Goal: Find specific page/section: Find specific page/section

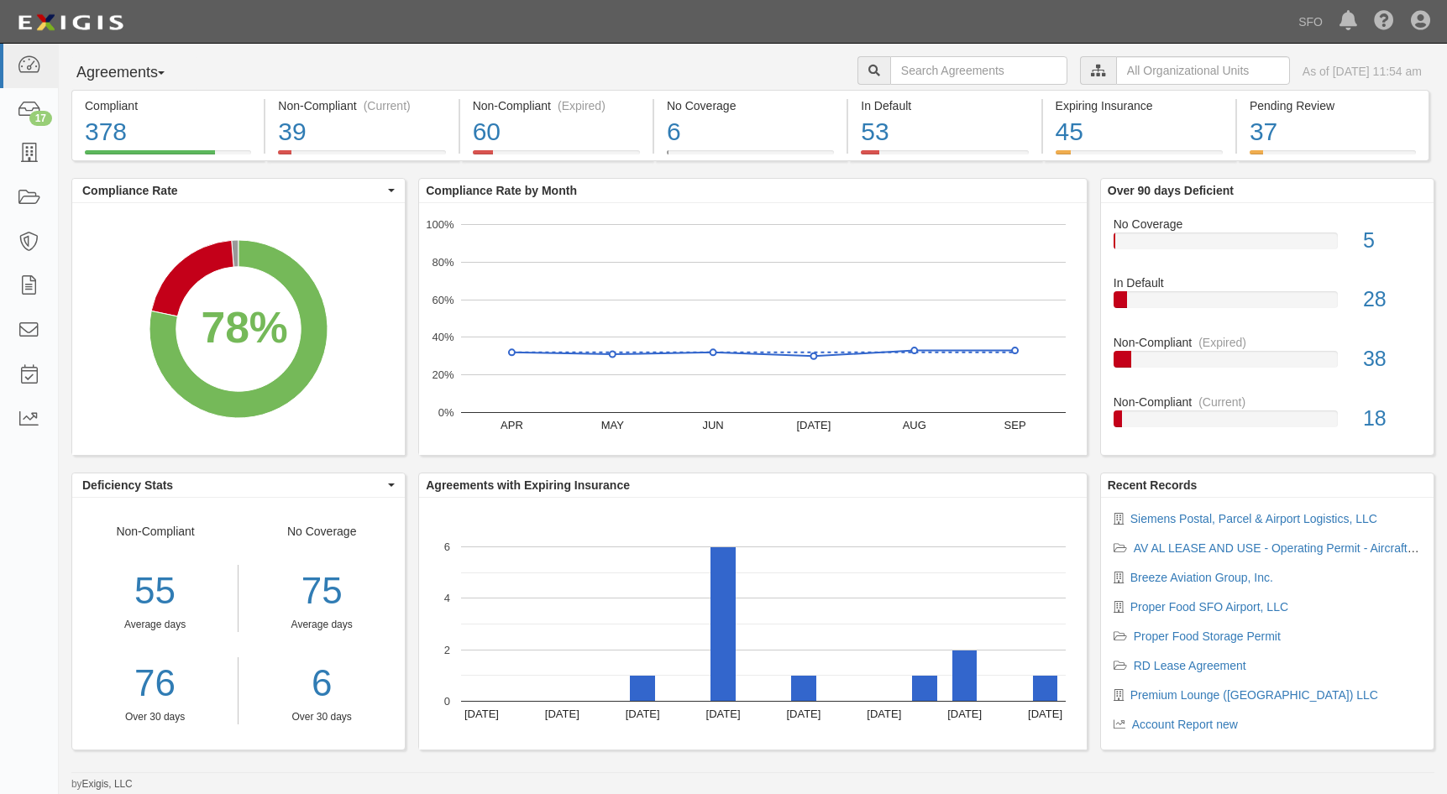
drag, startPoint x: 128, startPoint y: 78, endPoint x: 132, endPoint y: 88, distance: 10.9
click at [128, 78] on button "Agreements" at bounding box center [134, 73] width 126 height 34
click at [139, 107] on link "Parties" at bounding box center [138, 108] width 133 height 22
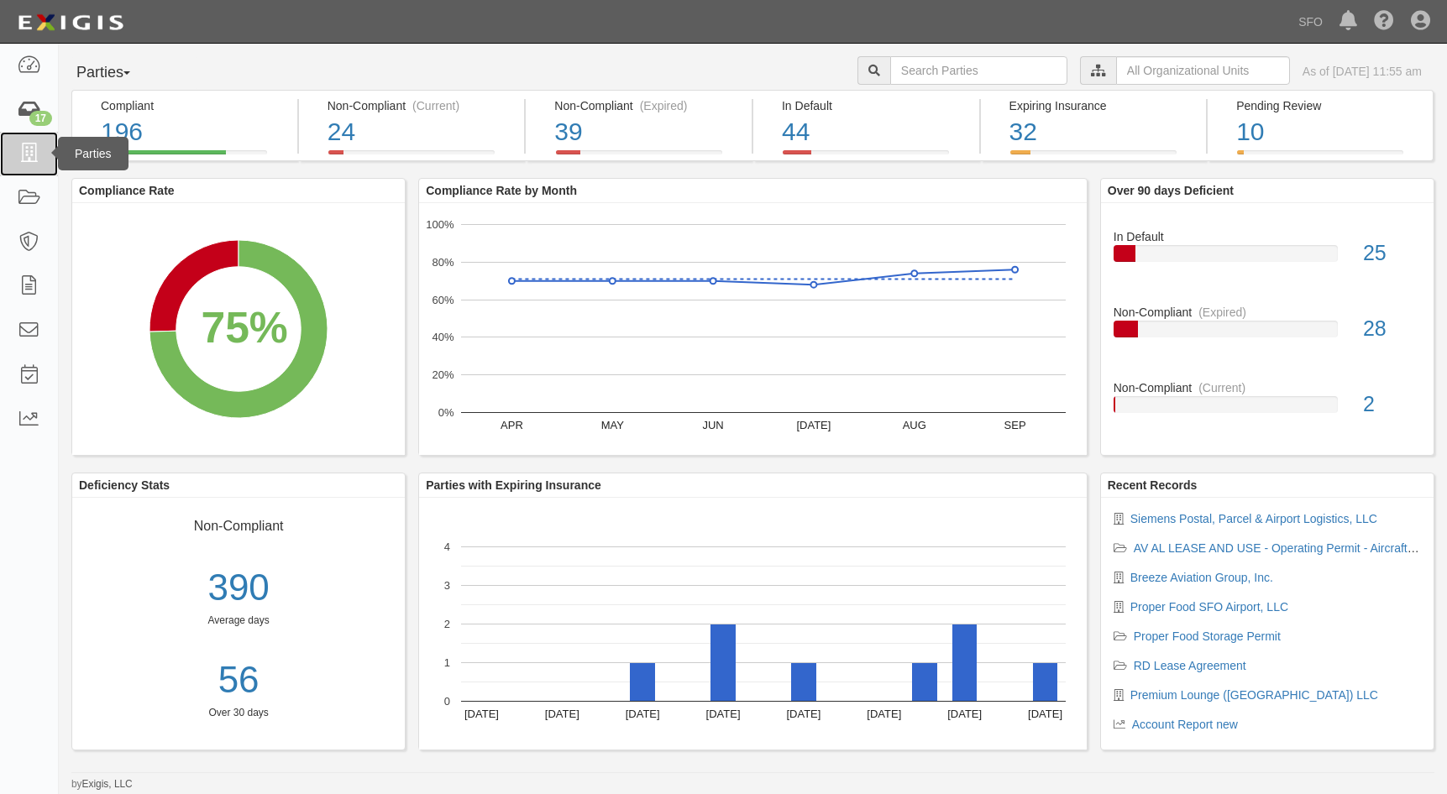
click at [29, 148] on icon at bounding box center [29, 153] width 24 height 19
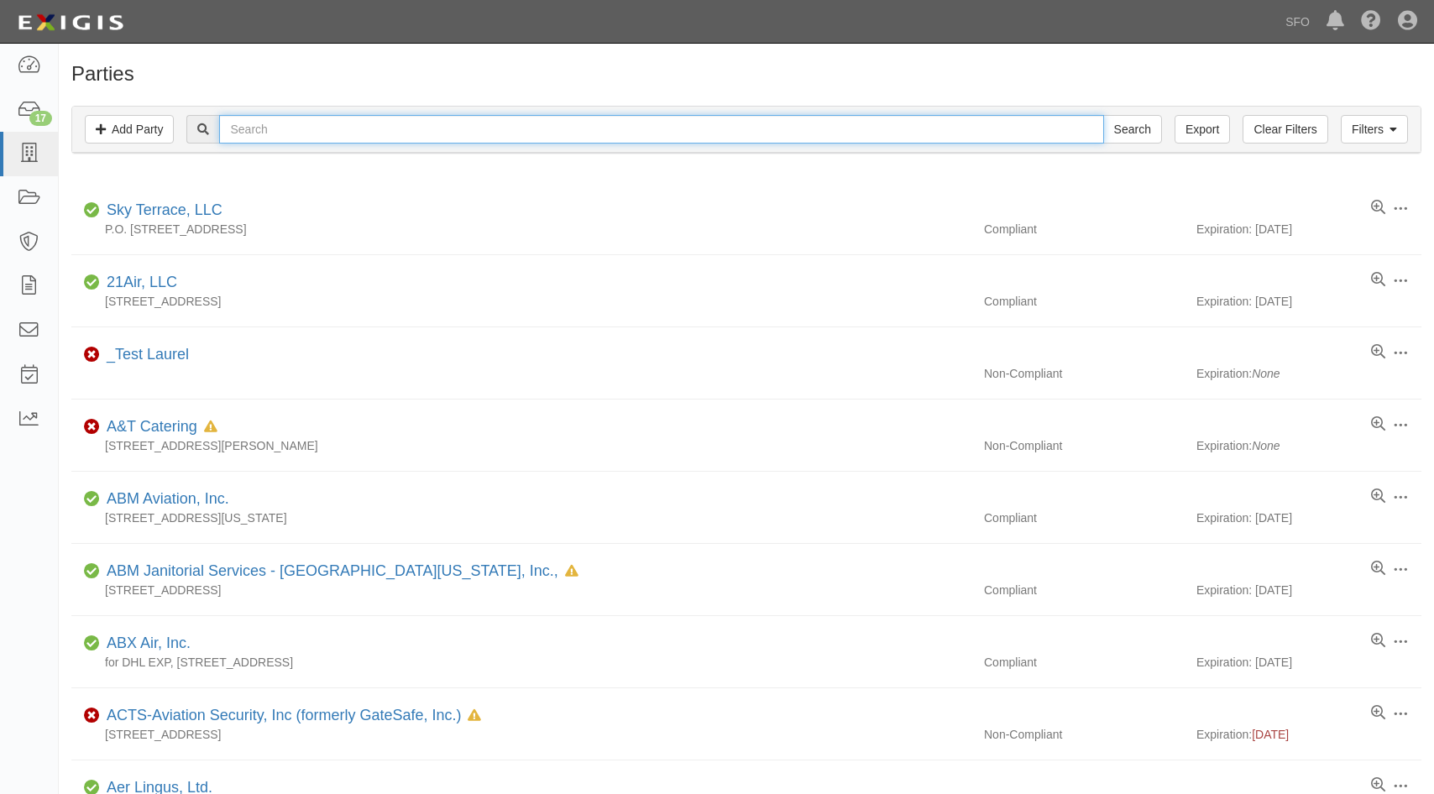
click at [245, 125] on input "text" at bounding box center [661, 129] width 884 height 29
type input "prem"
click at [1103, 115] on input "Search" at bounding box center [1132, 129] width 59 height 29
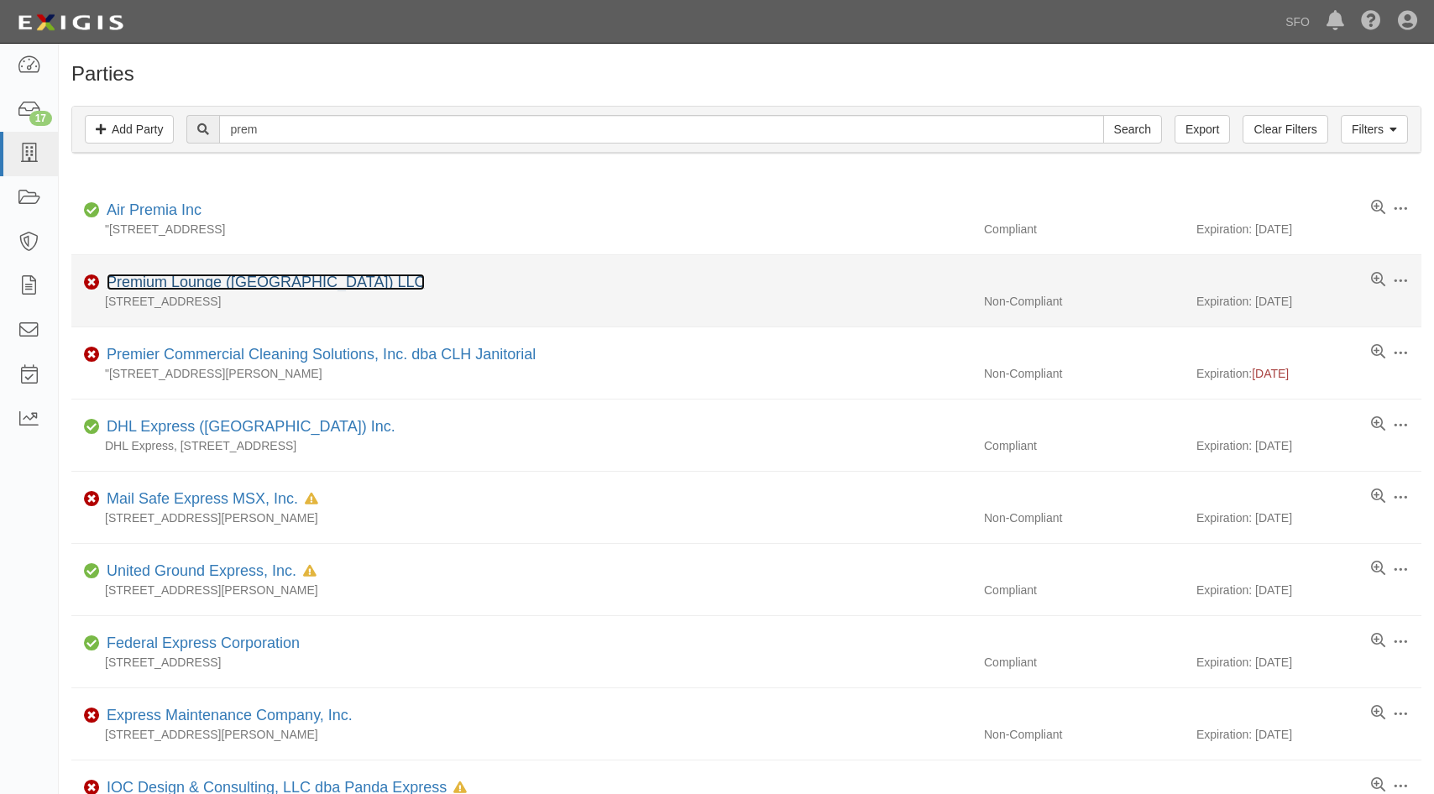
click at [205, 282] on link "Premium Lounge ([GEOGRAPHIC_DATA]) LLC" at bounding box center [266, 282] width 318 height 17
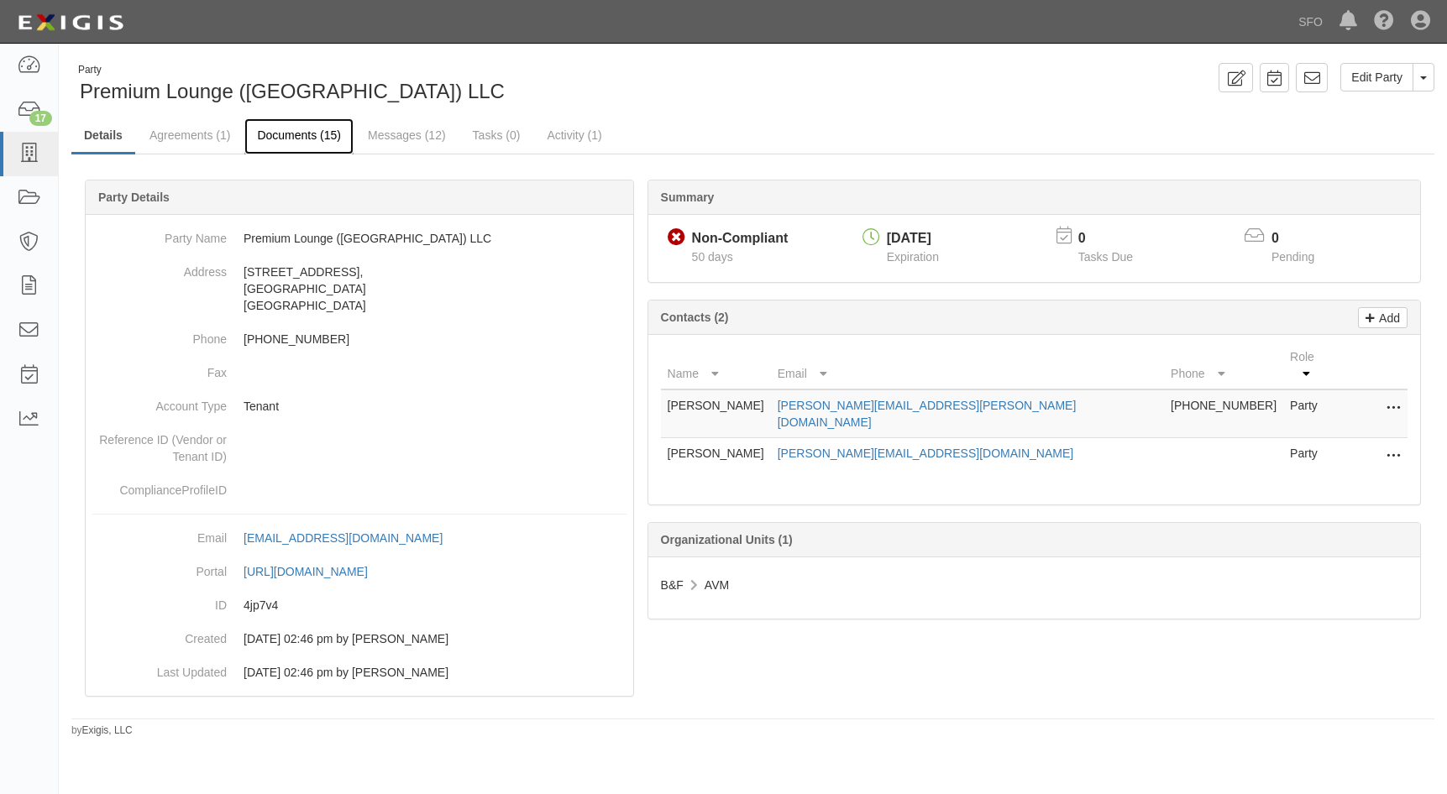
click at [312, 145] on link "Documents (15)" at bounding box center [298, 136] width 109 height 36
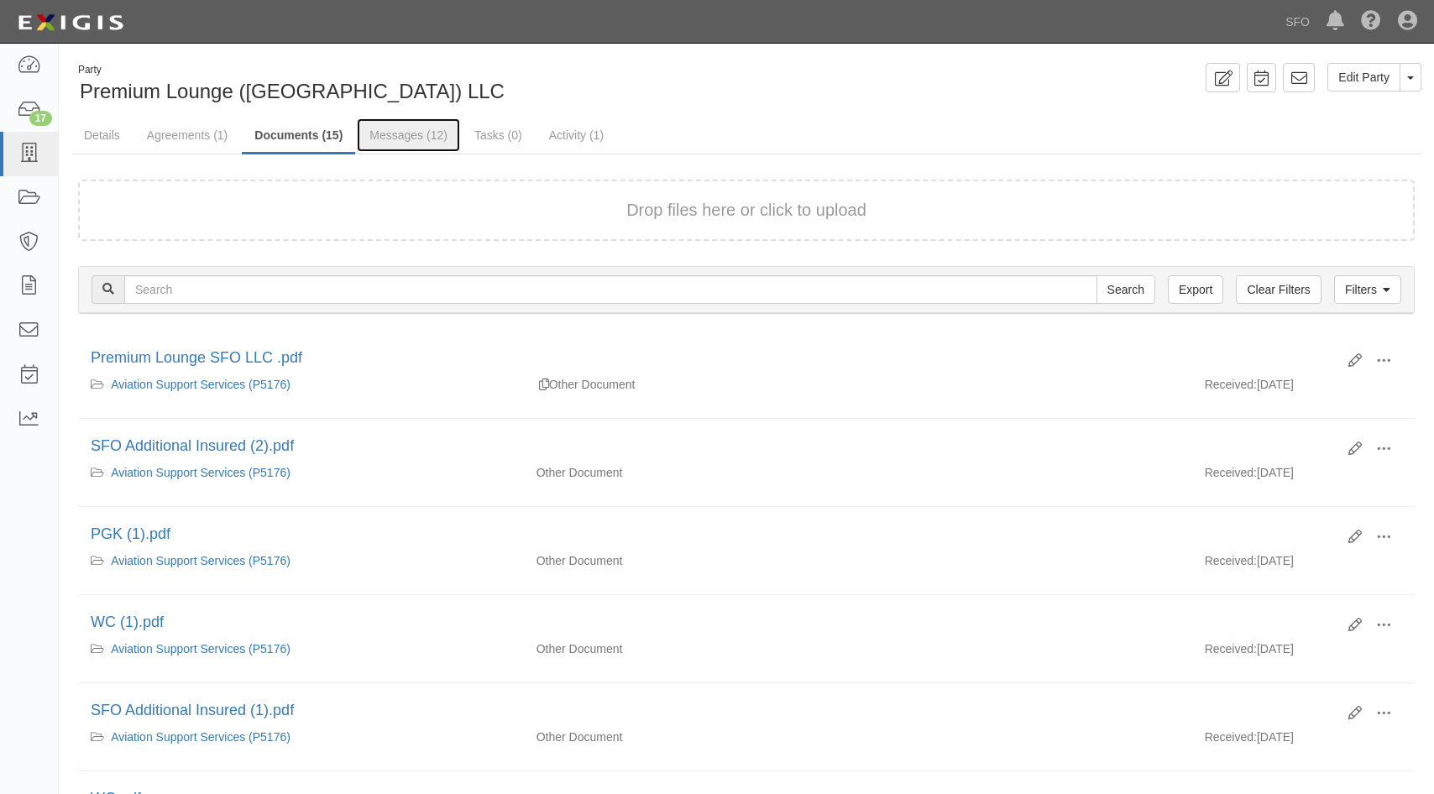
click at [372, 135] on link "Messages (12)" at bounding box center [408, 135] width 103 height 34
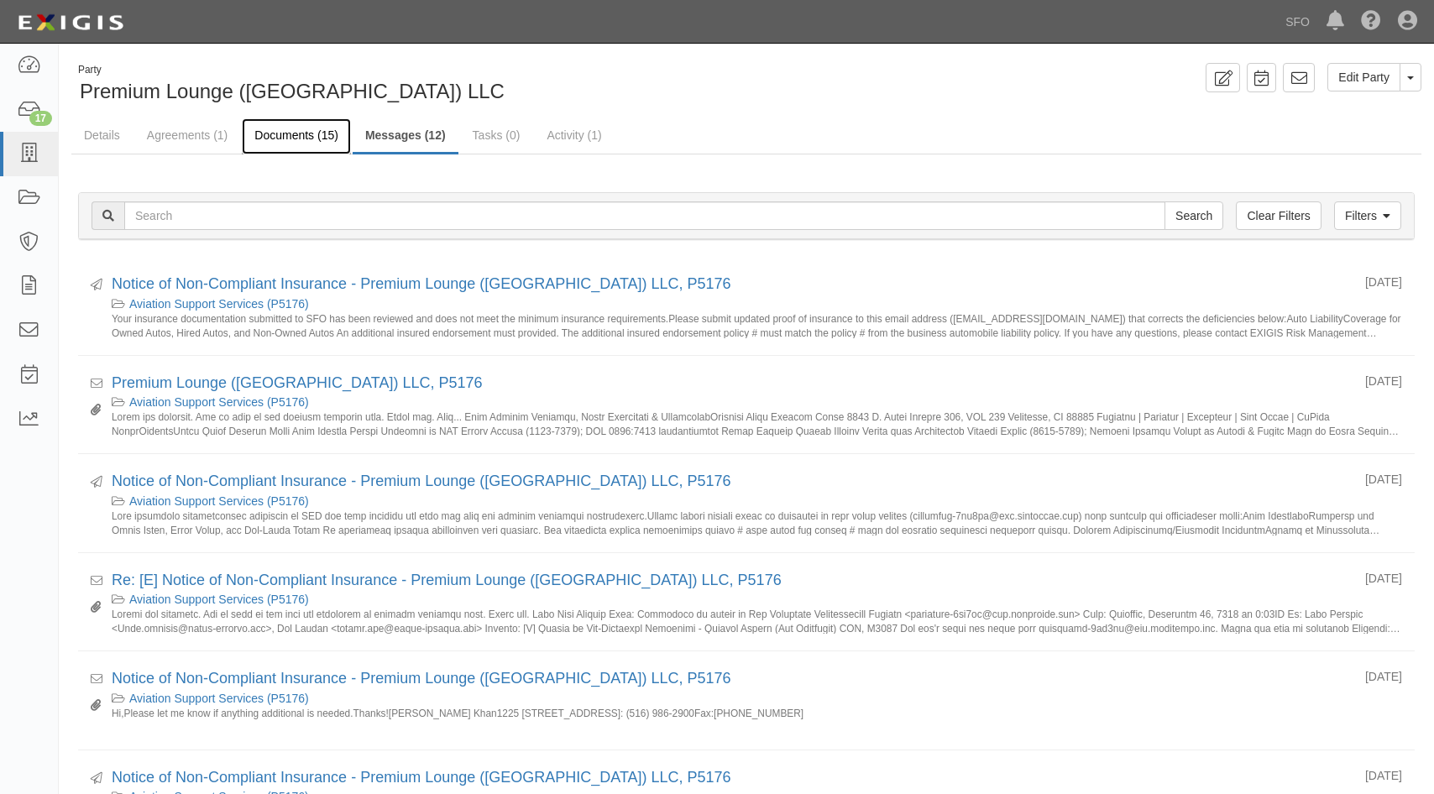
click at [280, 136] on link "Documents (15)" at bounding box center [296, 136] width 109 height 36
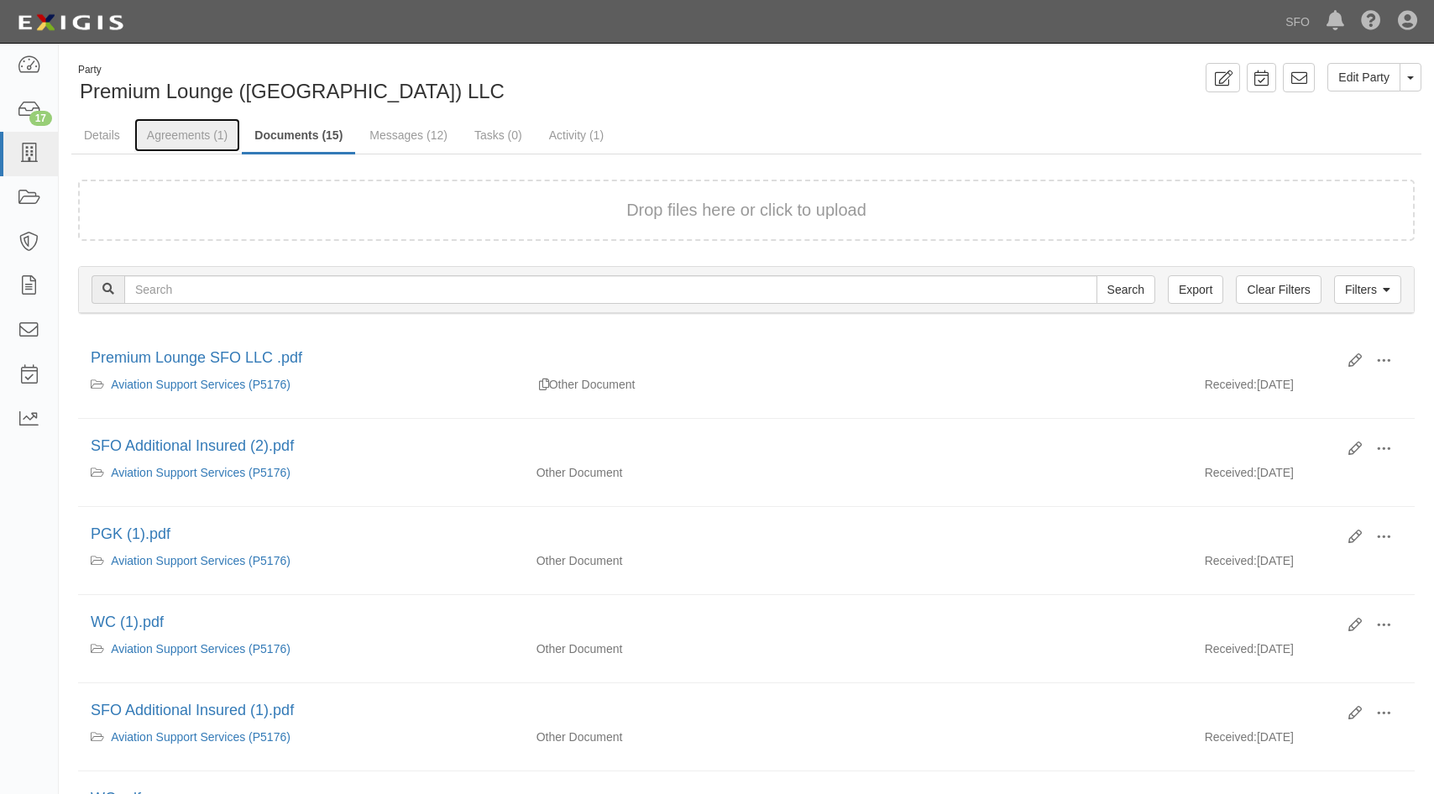
click at [207, 136] on link "Agreements (1)" at bounding box center [187, 135] width 106 height 34
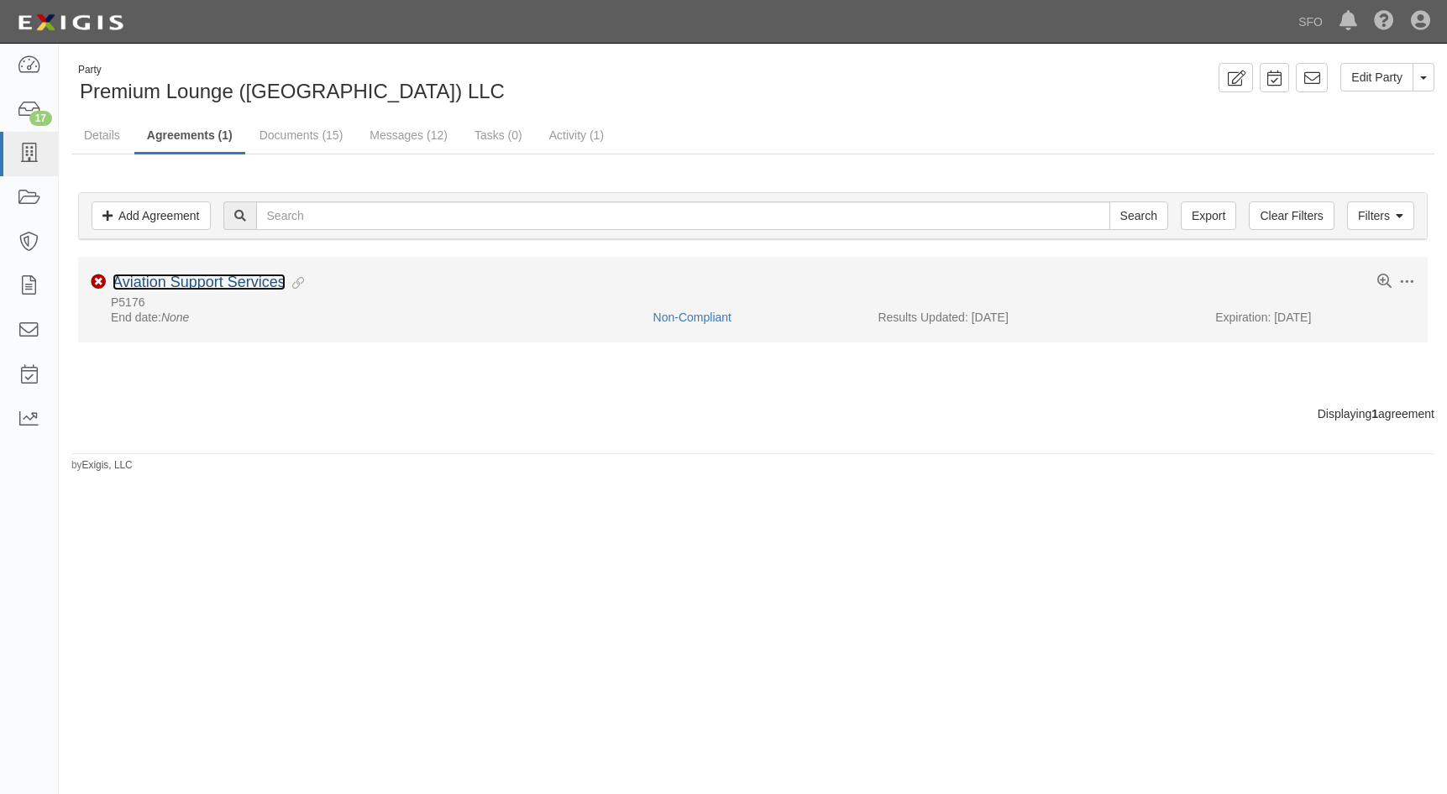
click at [216, 285] on link "Aviation Support Services" at bounding box center [199, 282] width 173 height 17
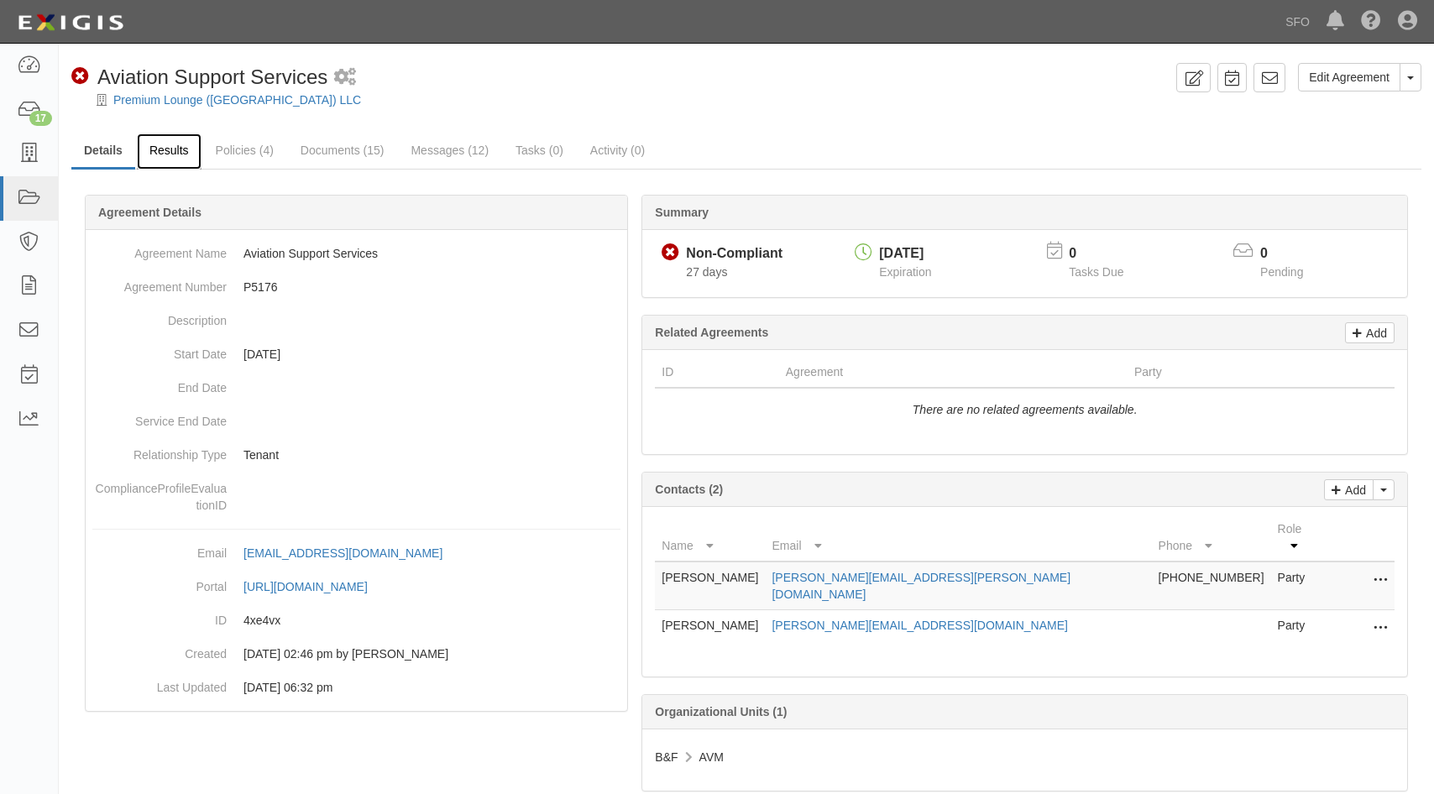
click at [169, 156] on link "Results" at bounding box center [169, 152] width 65 height 36
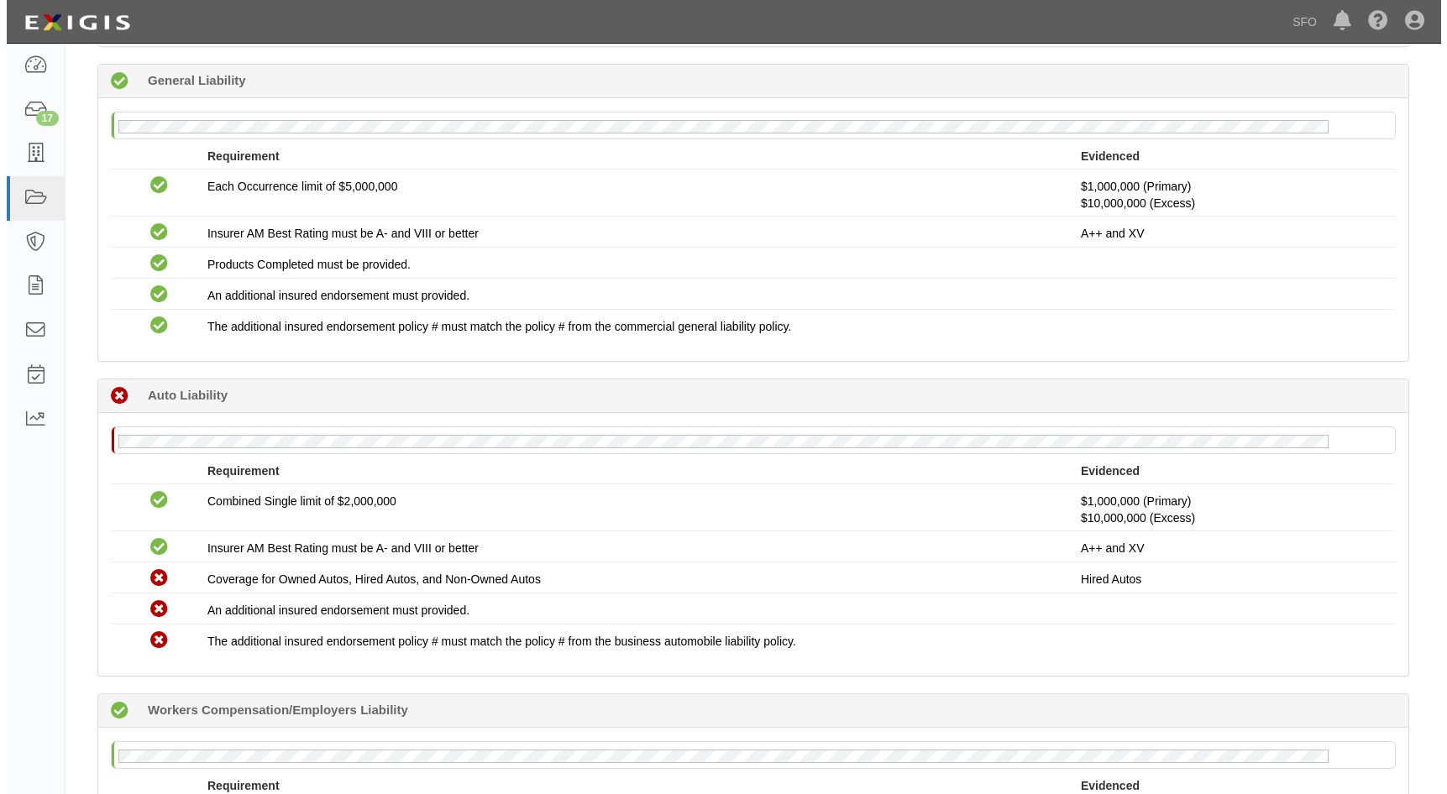
scroll to position [420, 0]
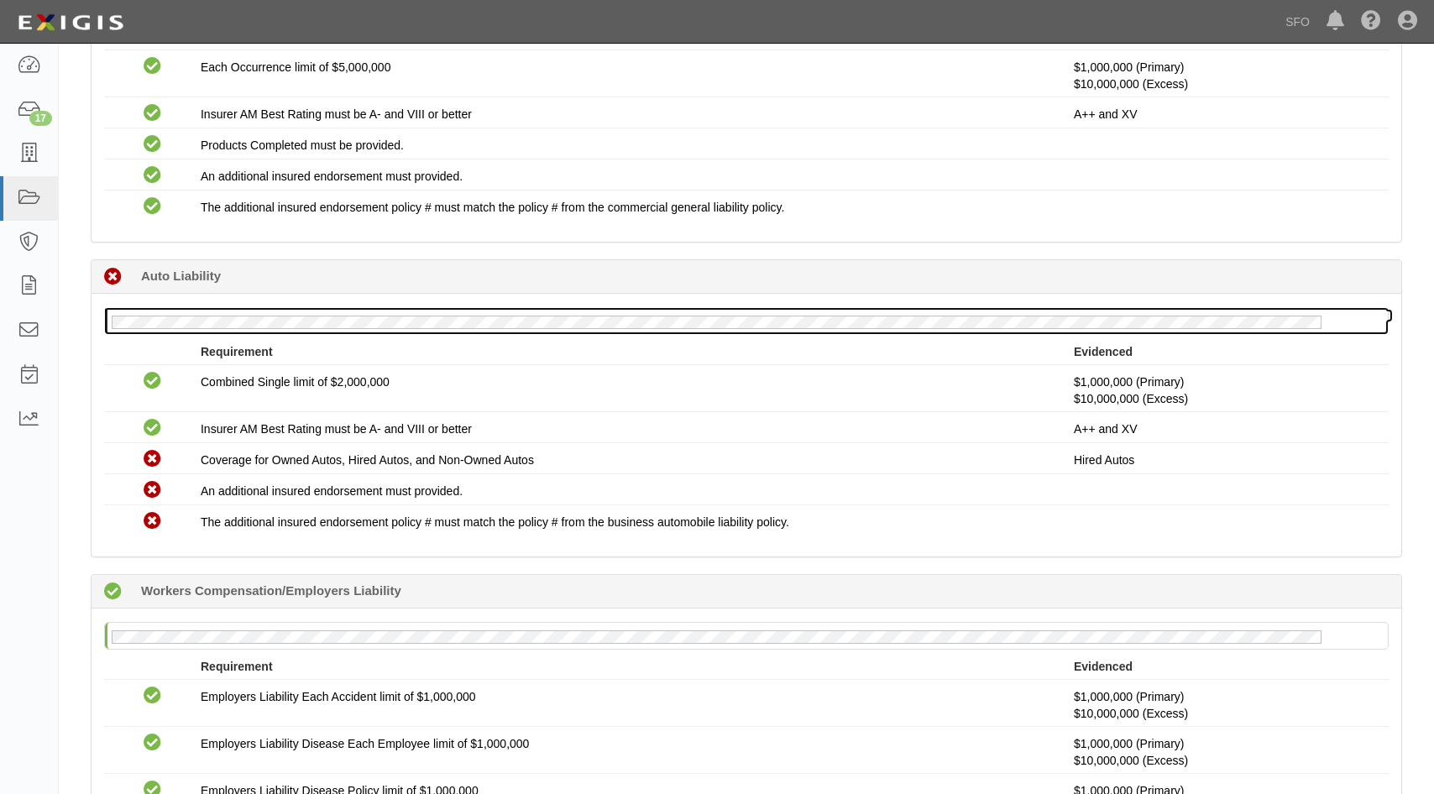
click at [145, 312] on div at bounding box center [746, 321] width 1283 height 26
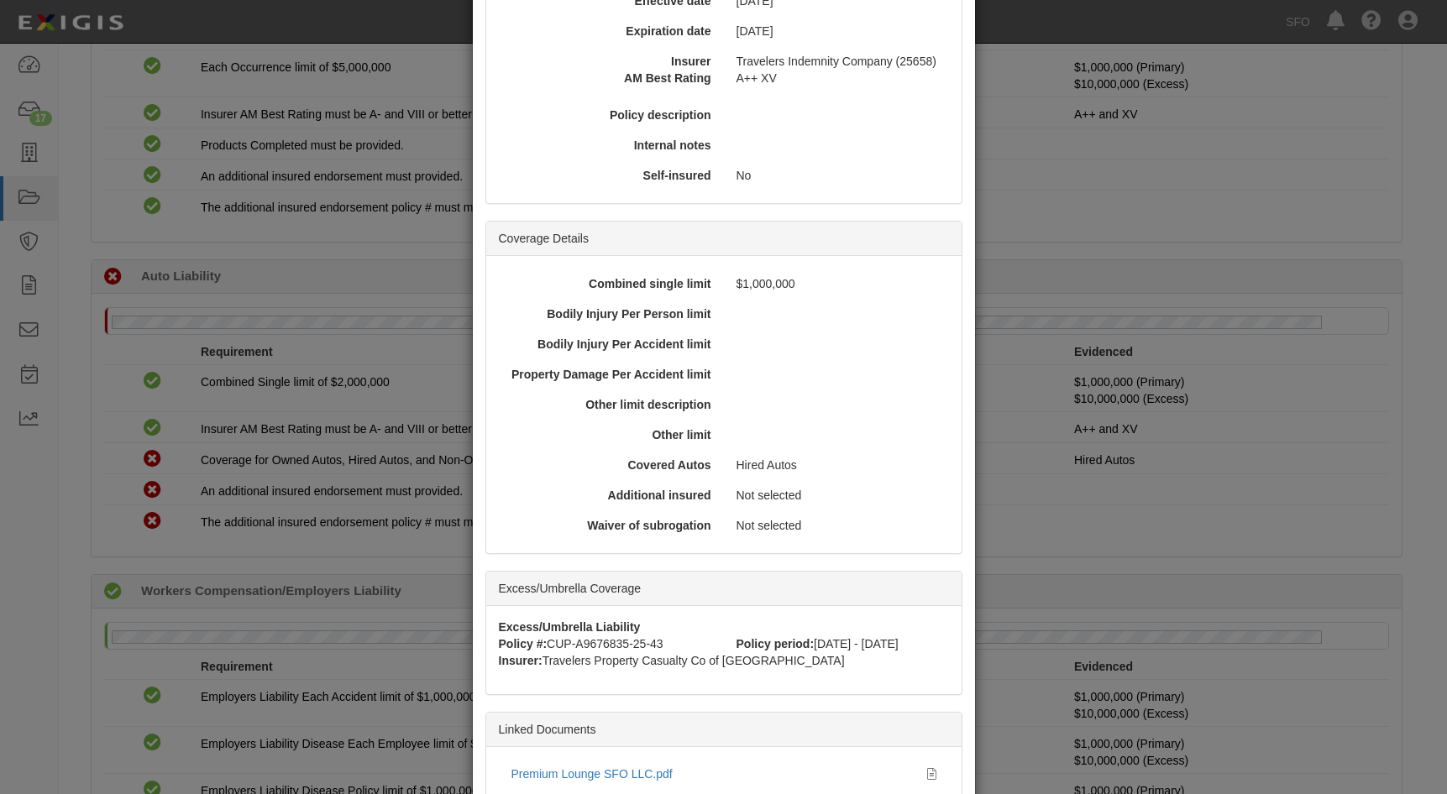
scroll to position [348, 0]
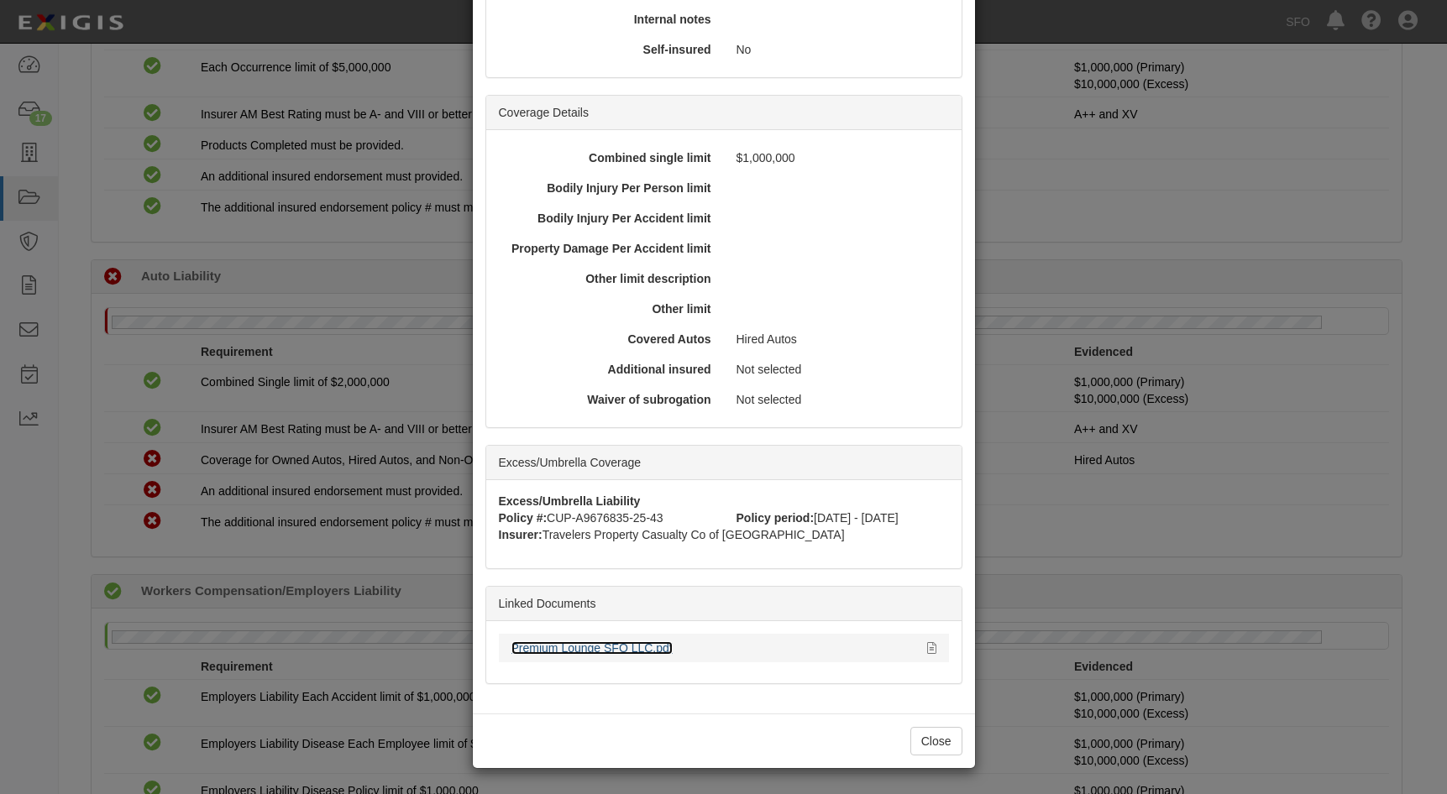
click at [584, 653] on link "Premium Lounge SFO LLC.pdf" at bounding box center [591, 648] width 161 height 13
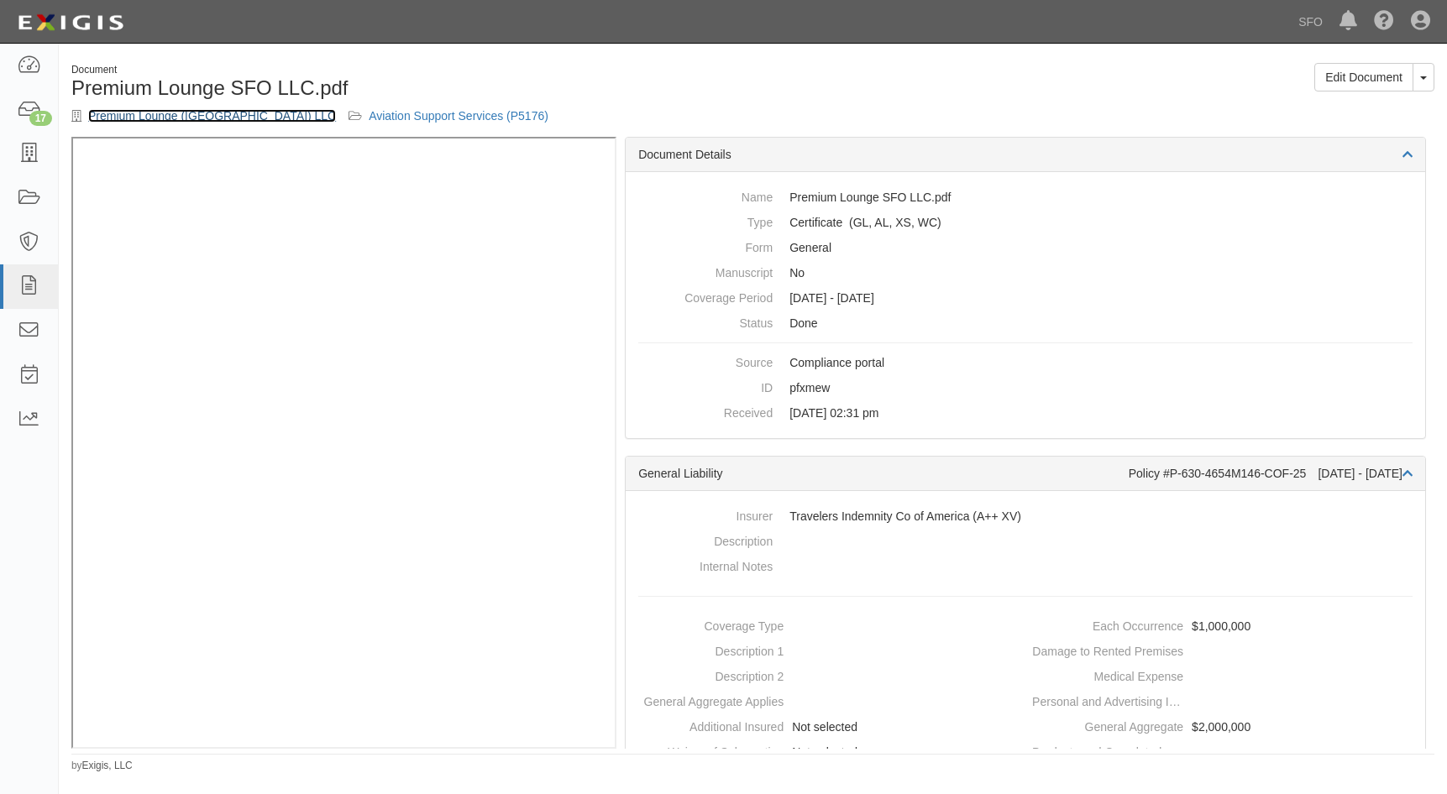
click at [112, 110] on link "Premium Lounge ([GEOGRAPHIC_DATA]) LLC" at bounding box center [212, 115] width 248 height 13
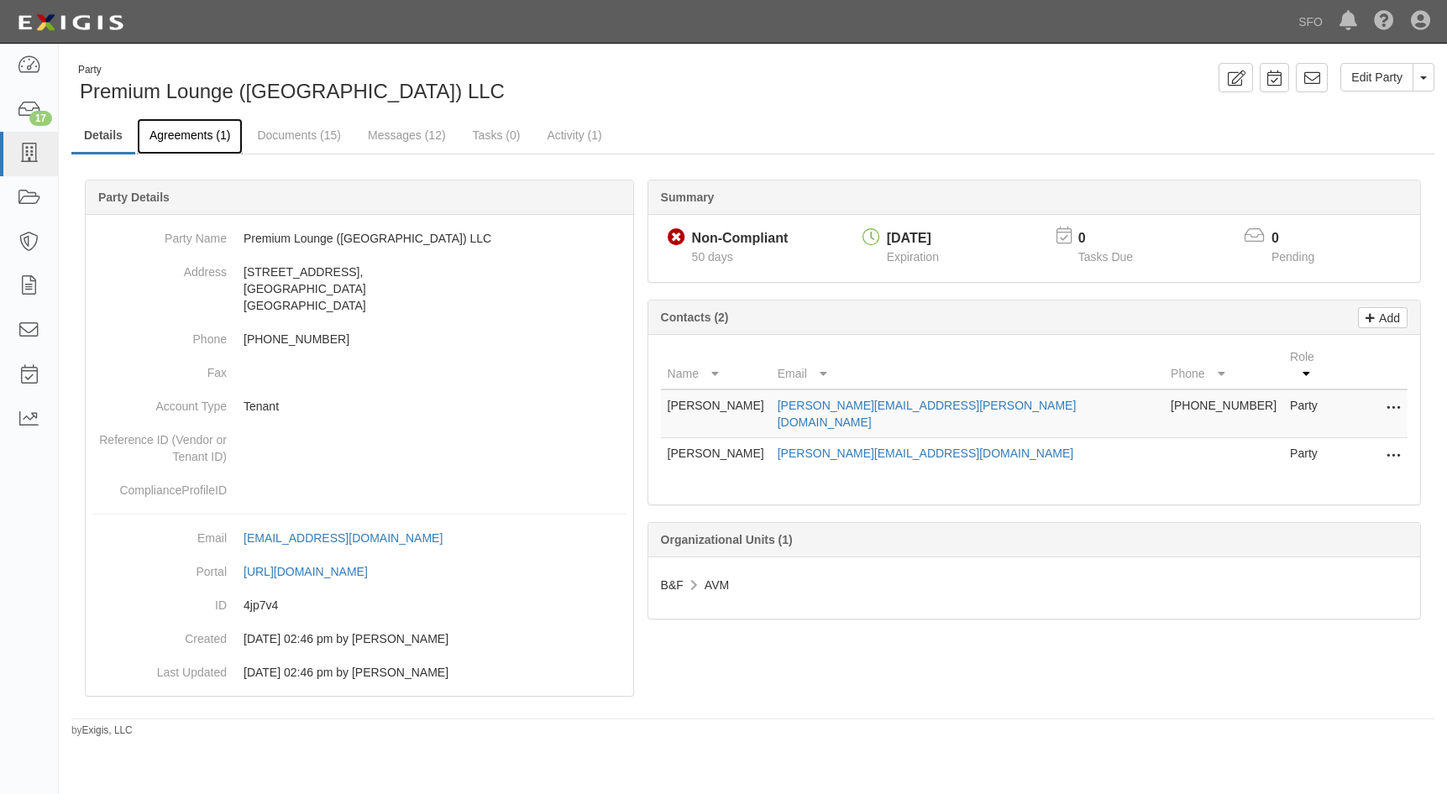
click at [212, 142] on link "Agreements (1)" at bounding box center [190, 136] width 106 height 36
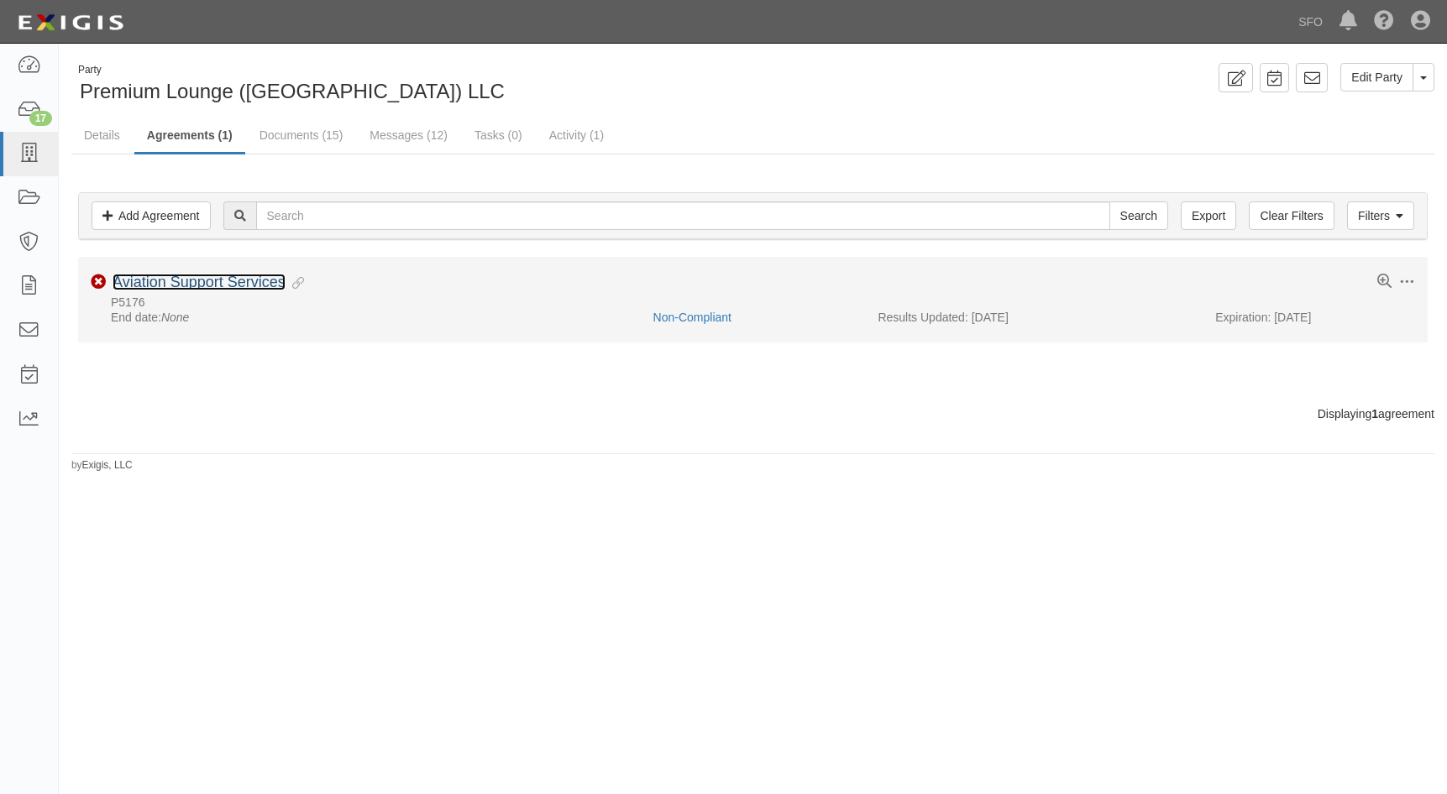
click at [214, 286] on link "Aviation Support Services" at bounding box center [199, 282] width 173 height 17
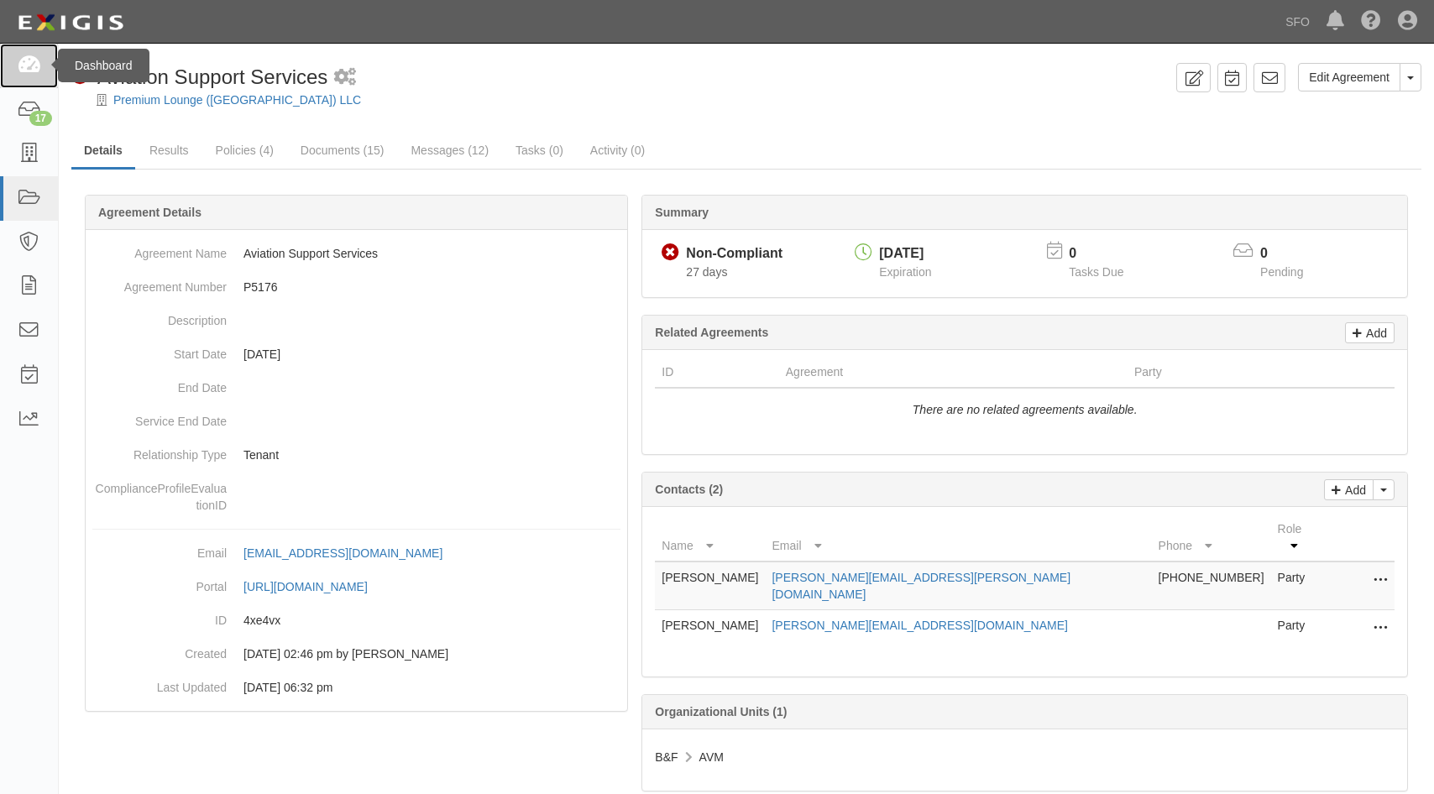
click at [30, 73] on icon at bounding box center [29, 65] width 24 height 19
